Goal: Information Seeking & Learning: Learn about a topic

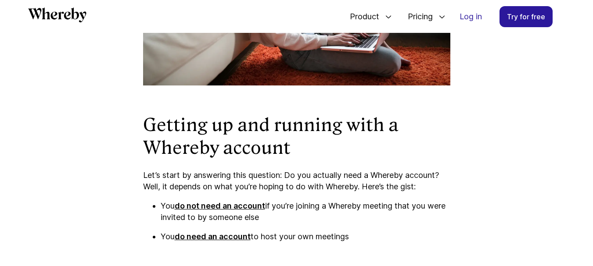
scroll to position [597, 0]
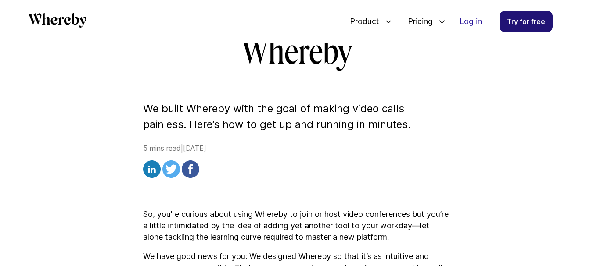
click at [536, 22] on link "Try for free" at bounding box center [526, 21] width 53 height 21
